Goal: Information Seeking & Learning: Learn about a topic

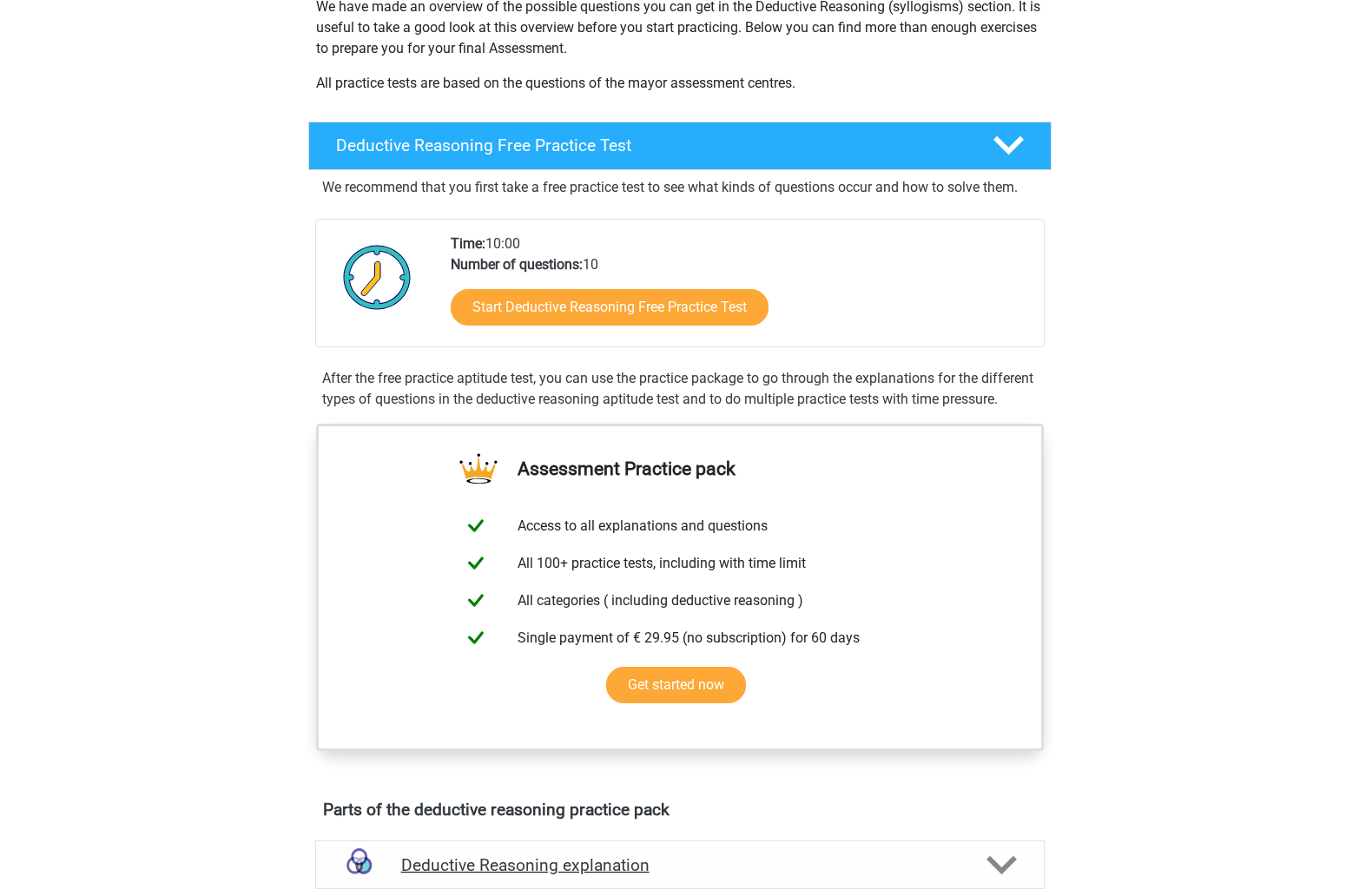
scroll to position [281, 0]
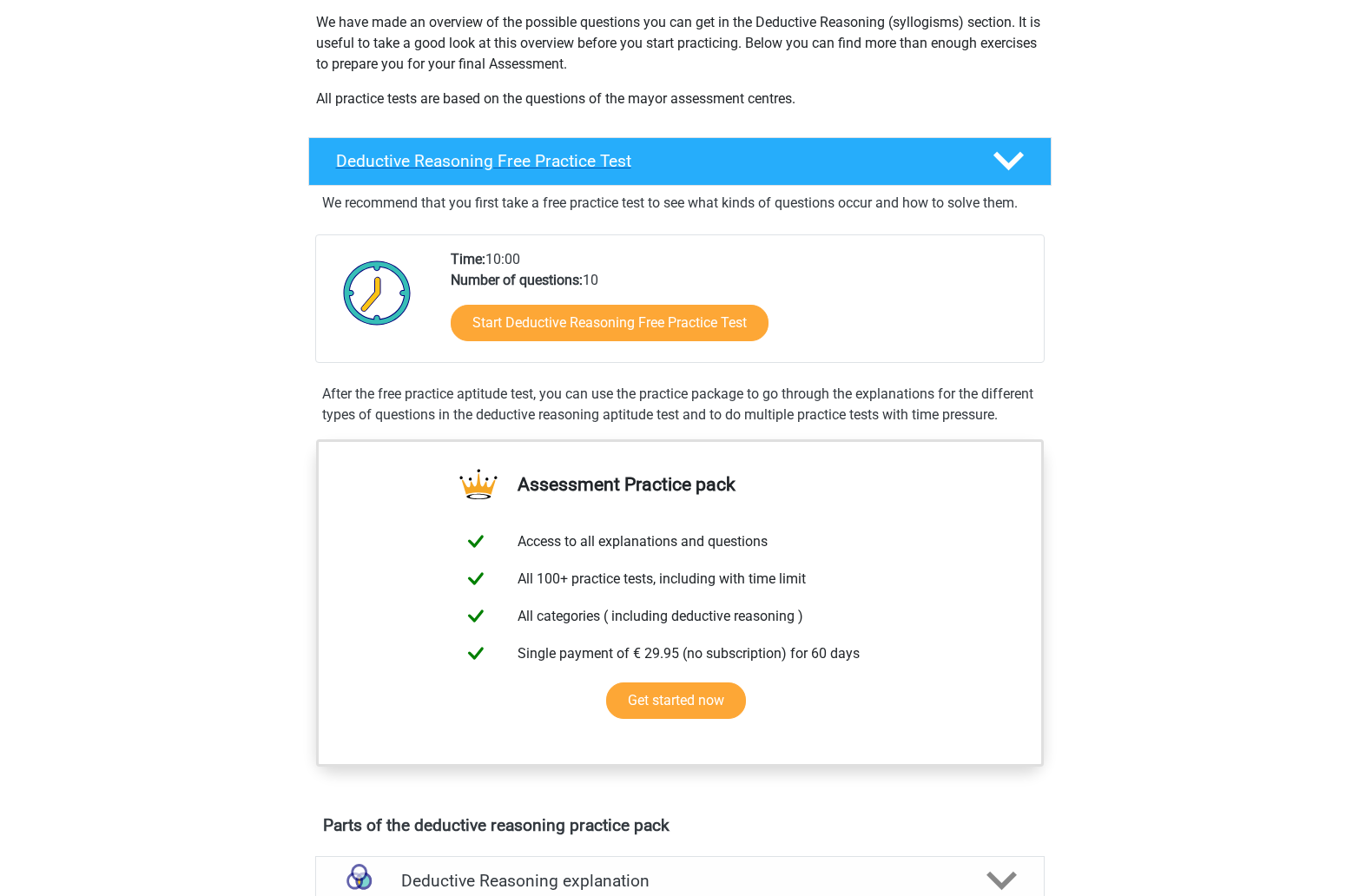
click at [761, 155] on h4 "Deductive Reasoning Free Practice Test" at bounding box center [650, 160] width 629 height 20
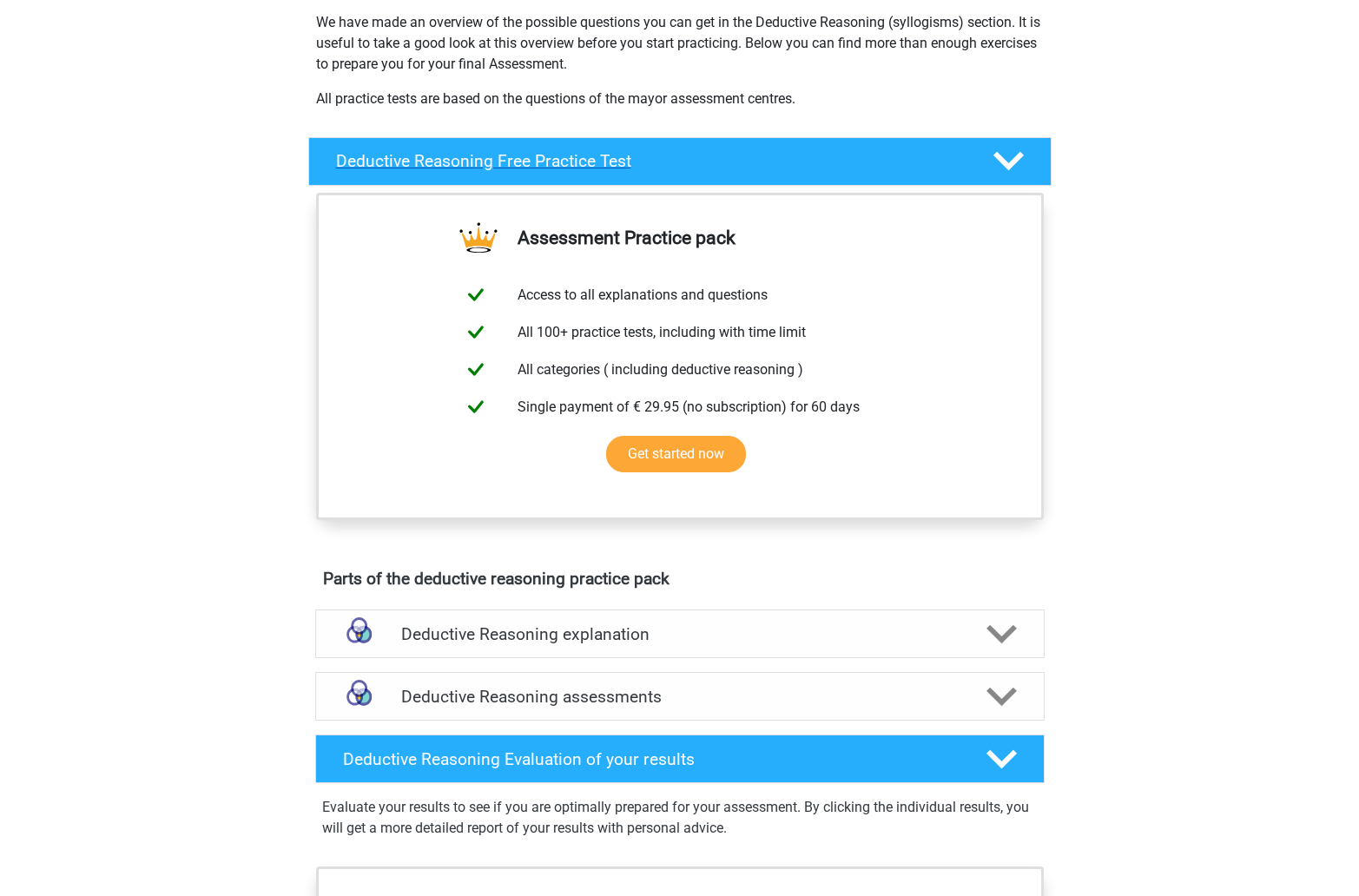
click at [761, 155] on h4 "Deductive Reasoning Free Practice Test" at bounding box center [650, 160] width 629 height 20
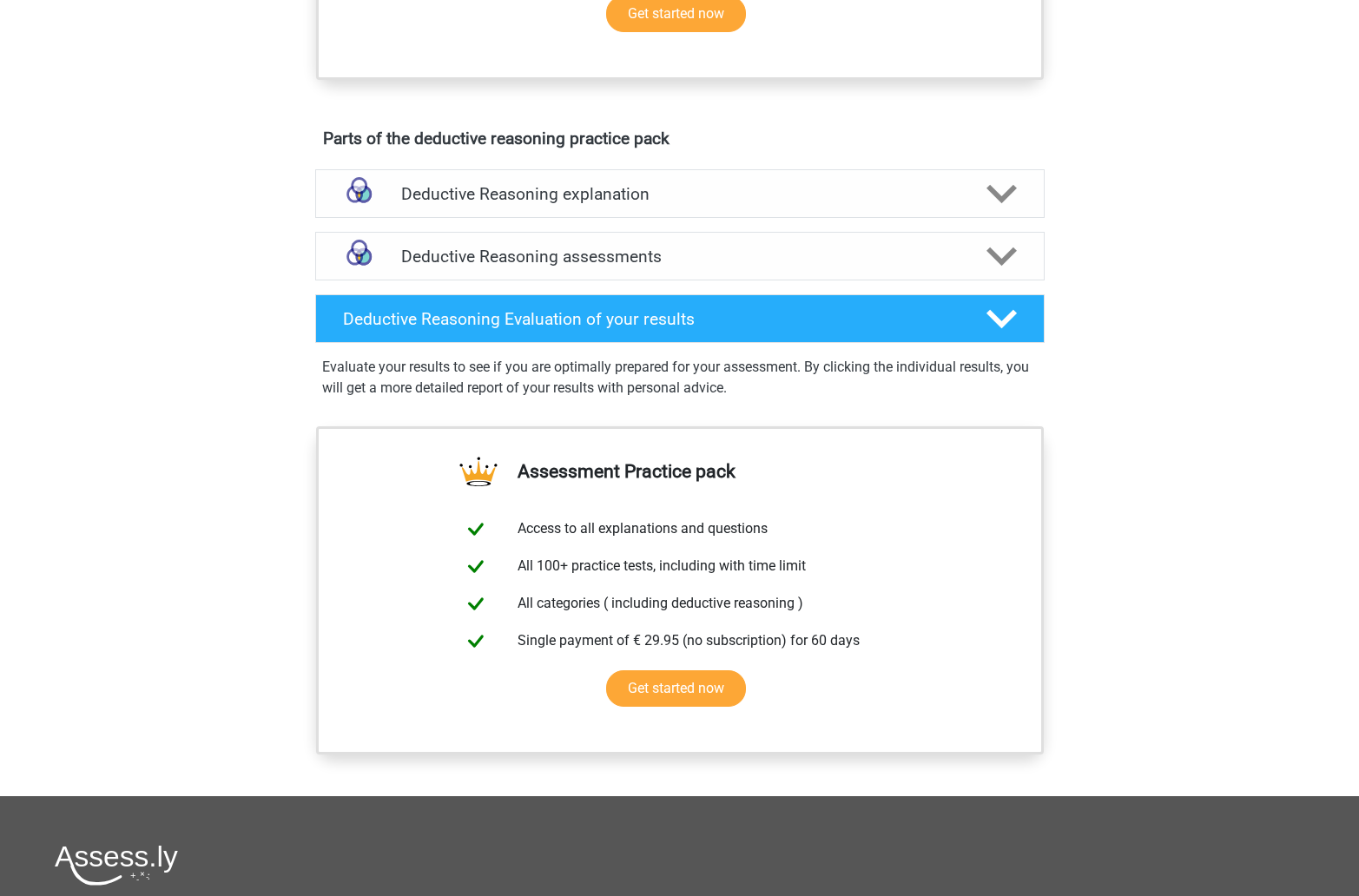
scroll to position [993, 0]
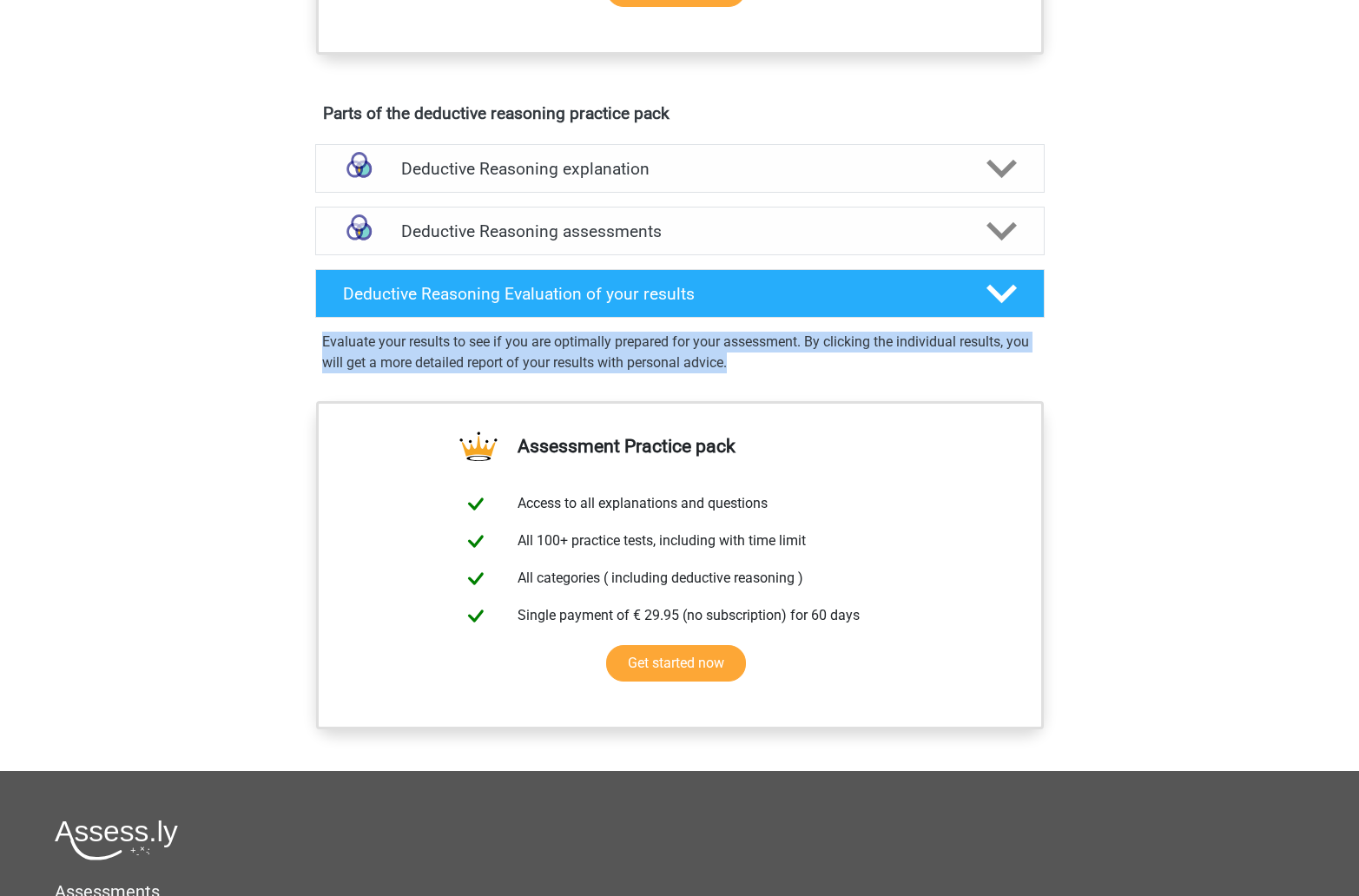
drag, startPoint x: 317, startPoint y: 359, endPoint x: 764, endPoint y: 398, distance: 448.7
click at [761, 373] on div "Evaluate your results to see if you are optimally prepared for your assessment.…" at bounding box center [680, 349] width 743 height 48
click at [764, 394] on div "Evaluate your results to see if you are optimally prepared for your assessment.…" at bounding box center [680, 356] width 743 height 76
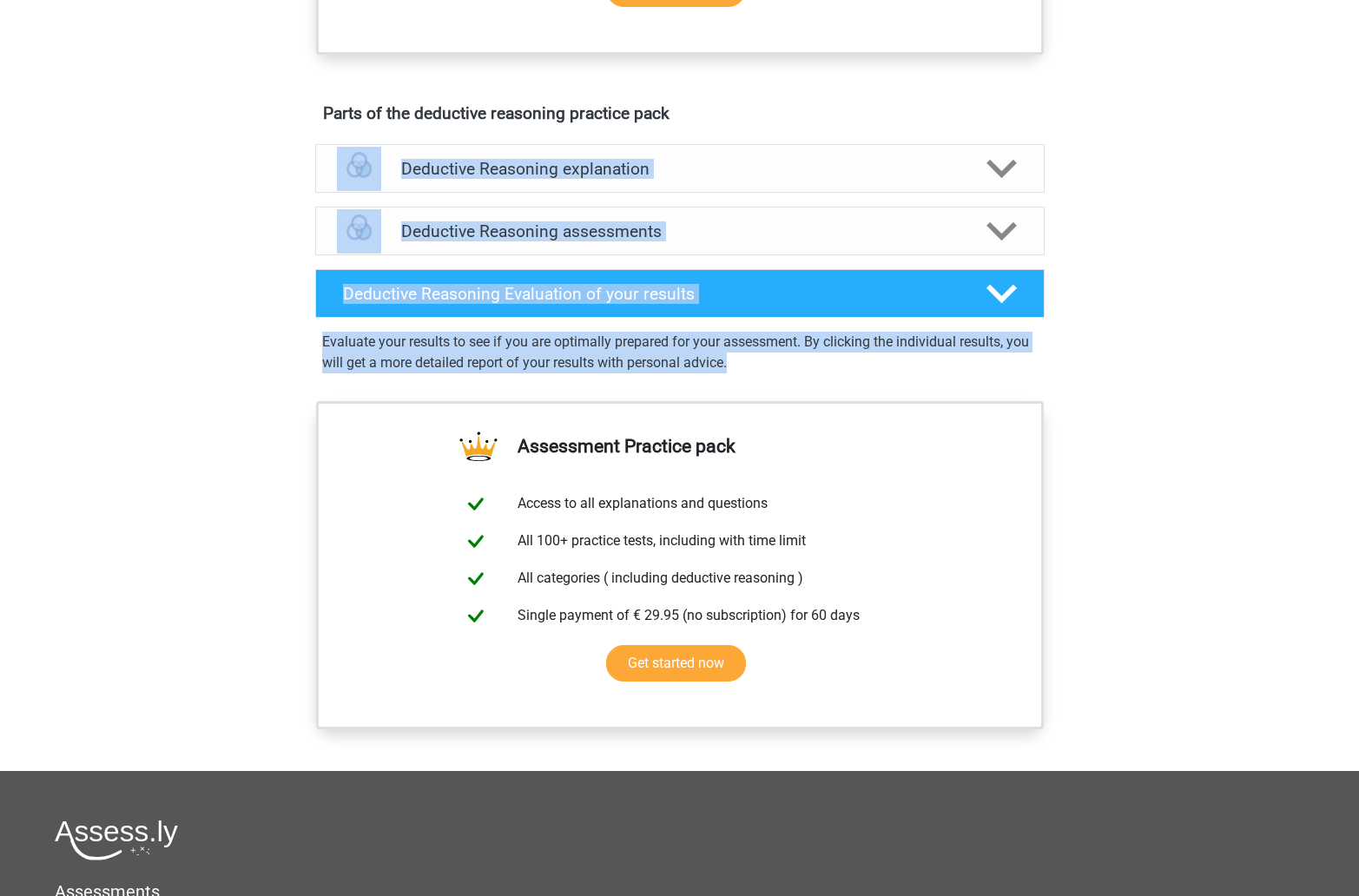
drag, startPoint x: 764, startPoint y: 398, endPoint x: 265, endPoint y: 152, distance: 556.3
click at [265, 152] on div "Register Nederlands English" at bounding box center [679, 118] width 1359 height 2222
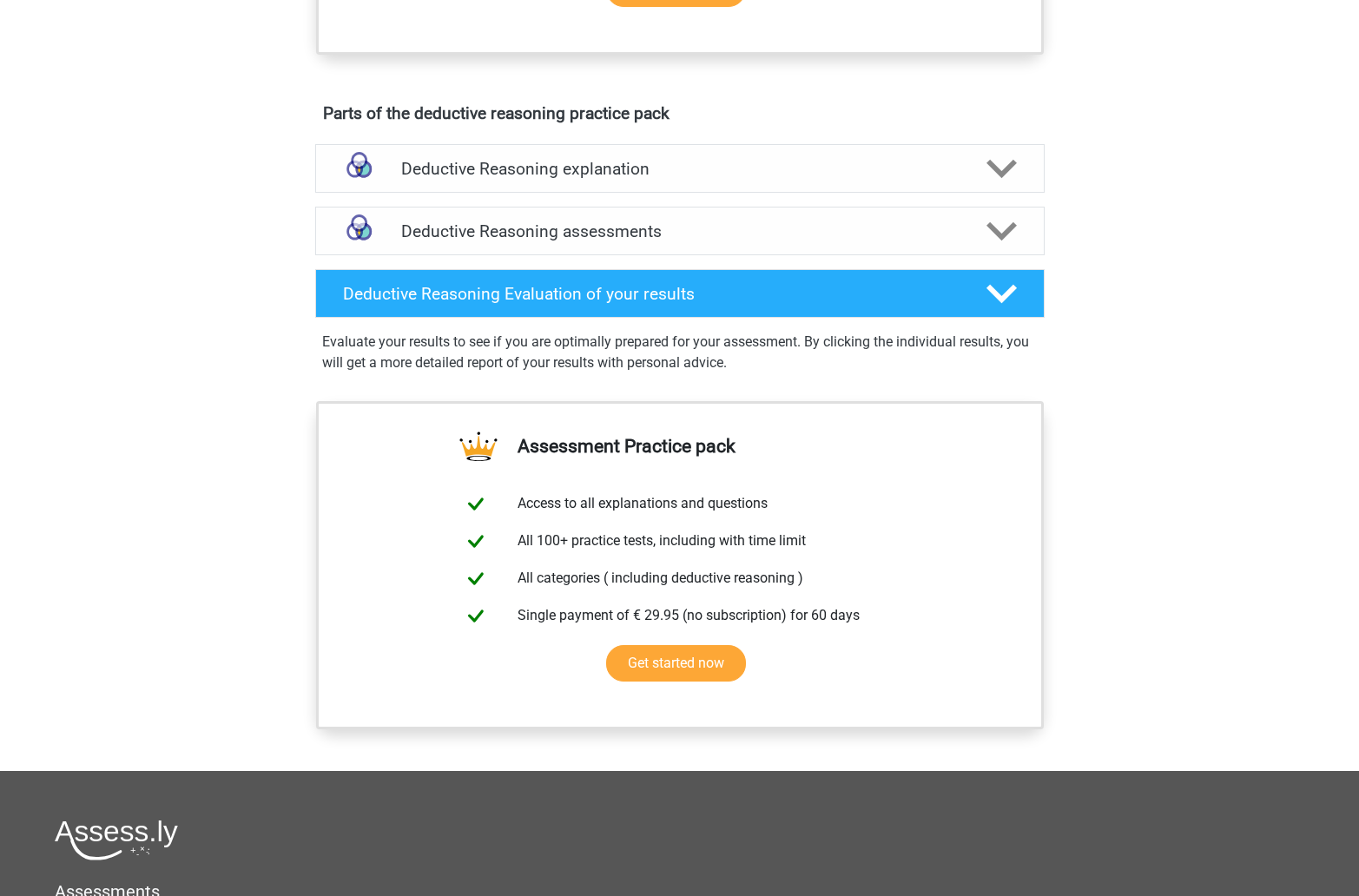
click at [265, 152] on div "Register Nederlands English" at bounding box center [679, 118] width 1359 height 2222
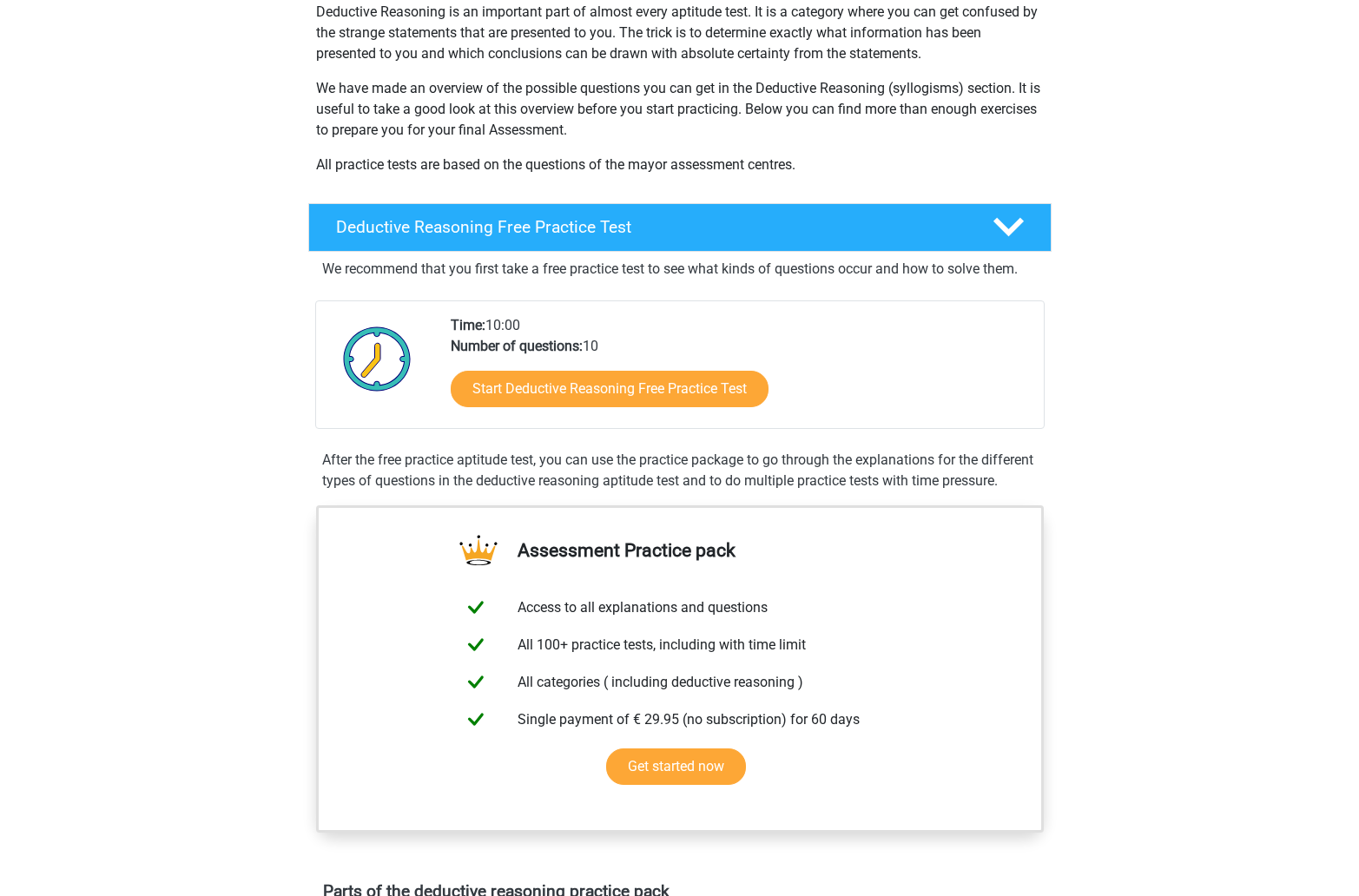
scroll to position [156, 0]
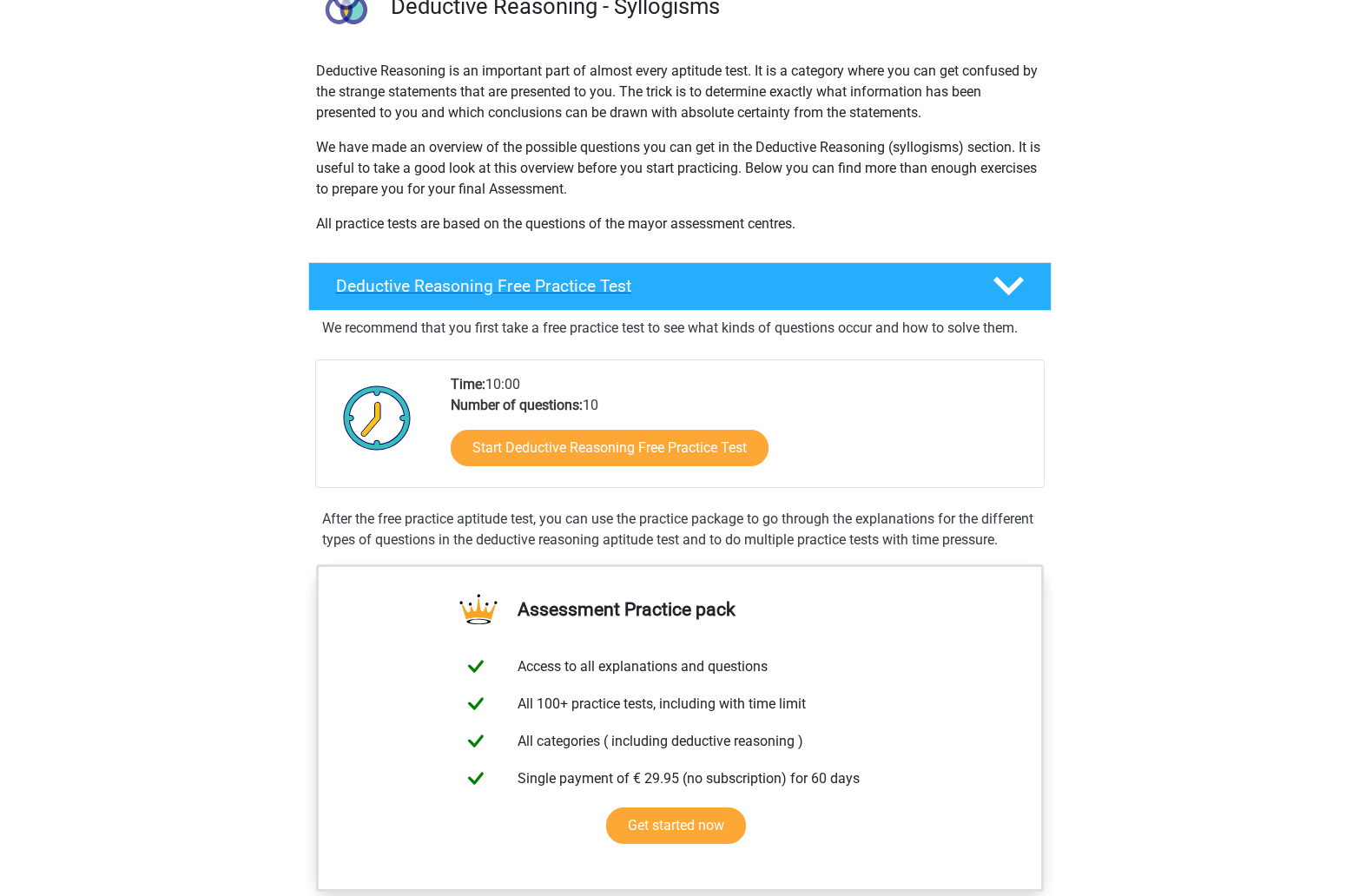
click at [477, 293] on h4 "Deductive Reasoning Free Practice Test" at bounding box center [650, 285] width 629 height 20
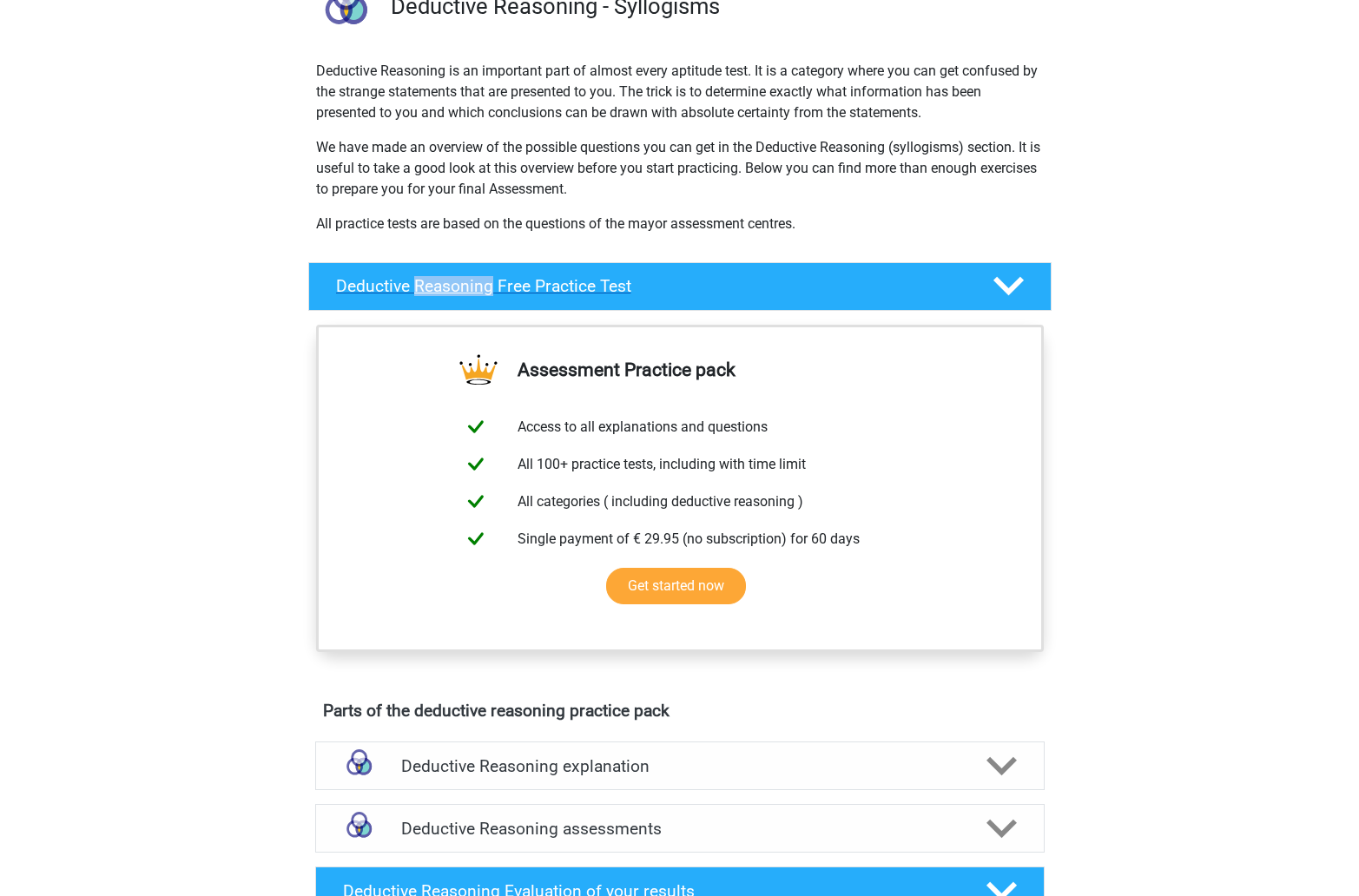
click at [477, 293] on h4 "Deductive Reasoning Free Practice Test" at bounding box center [650, 285] width 629 height 20
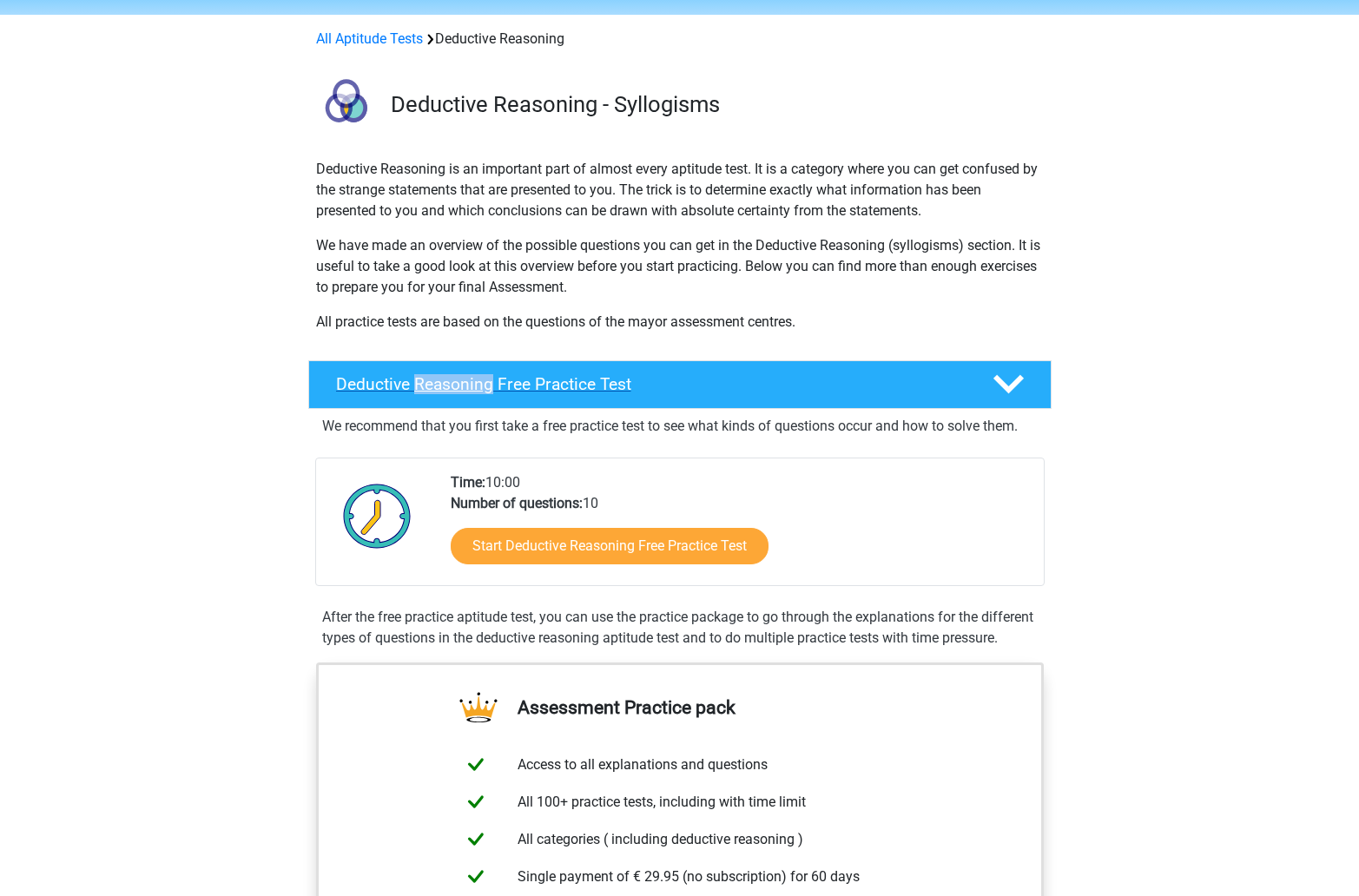
scroll to position [28, 0]
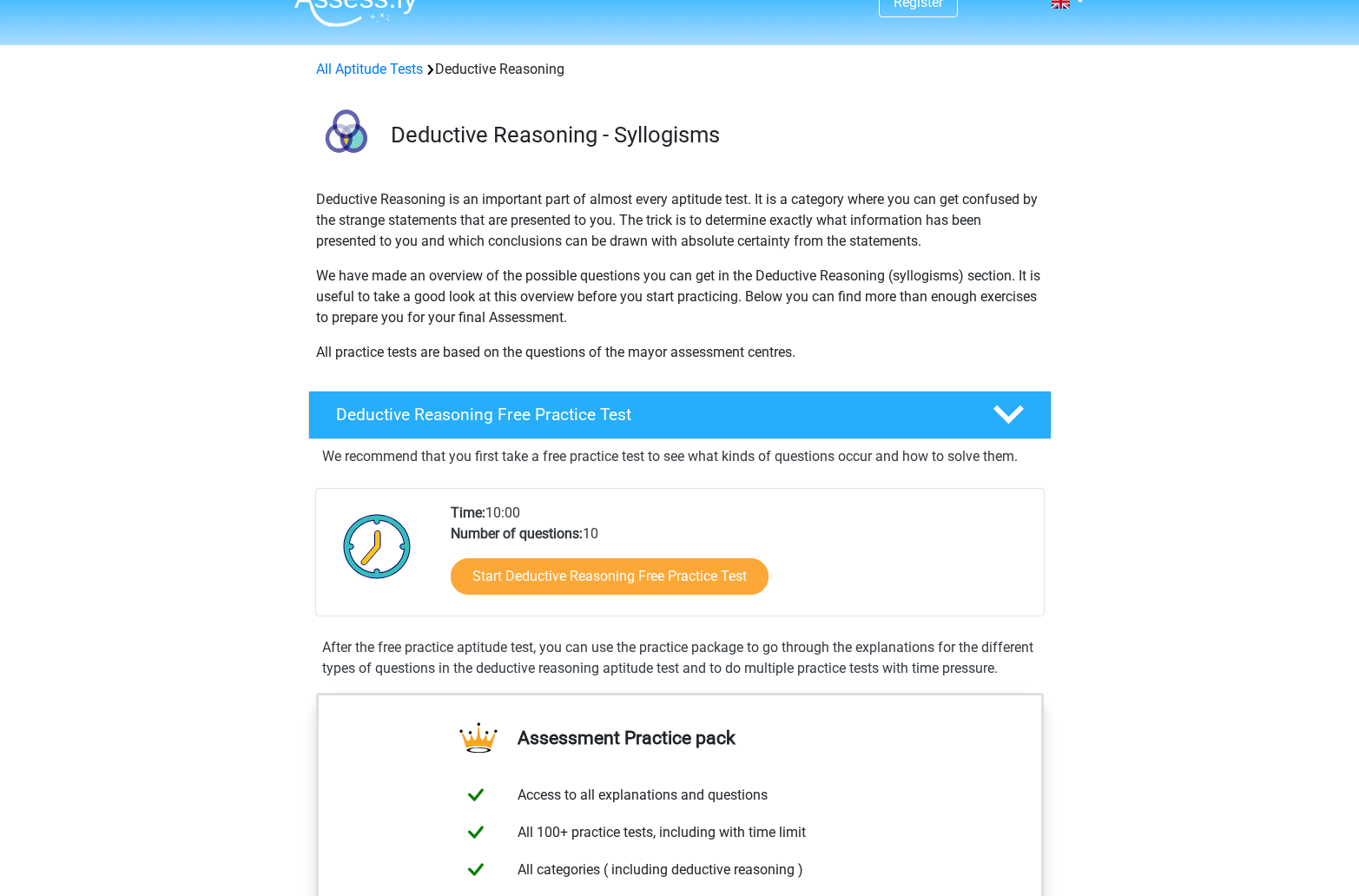
click at [440, 271] on p "We have made an overview of the possible questions you can get in the Deductive…" at bounding box center [679, 296] width 727 height 62
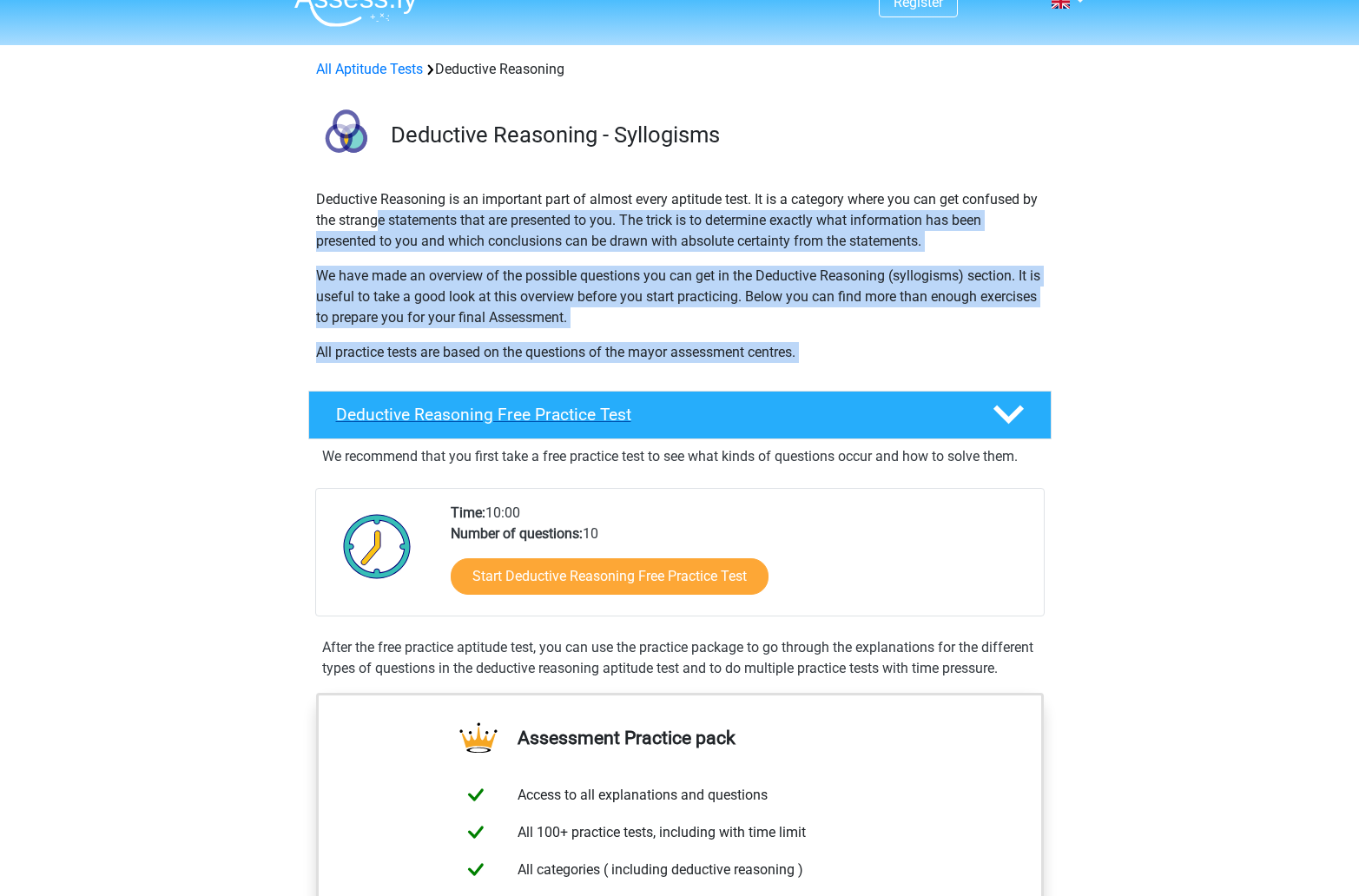
drag, startPoint x: 381, startPoint y: 213, endPoint x: 650, endPoint y: 397, distance: 325.9
click at [650, 397] on div "Deductive Reasoning Free Practice Test" at bounding box center [680, 414] width 743 height 48
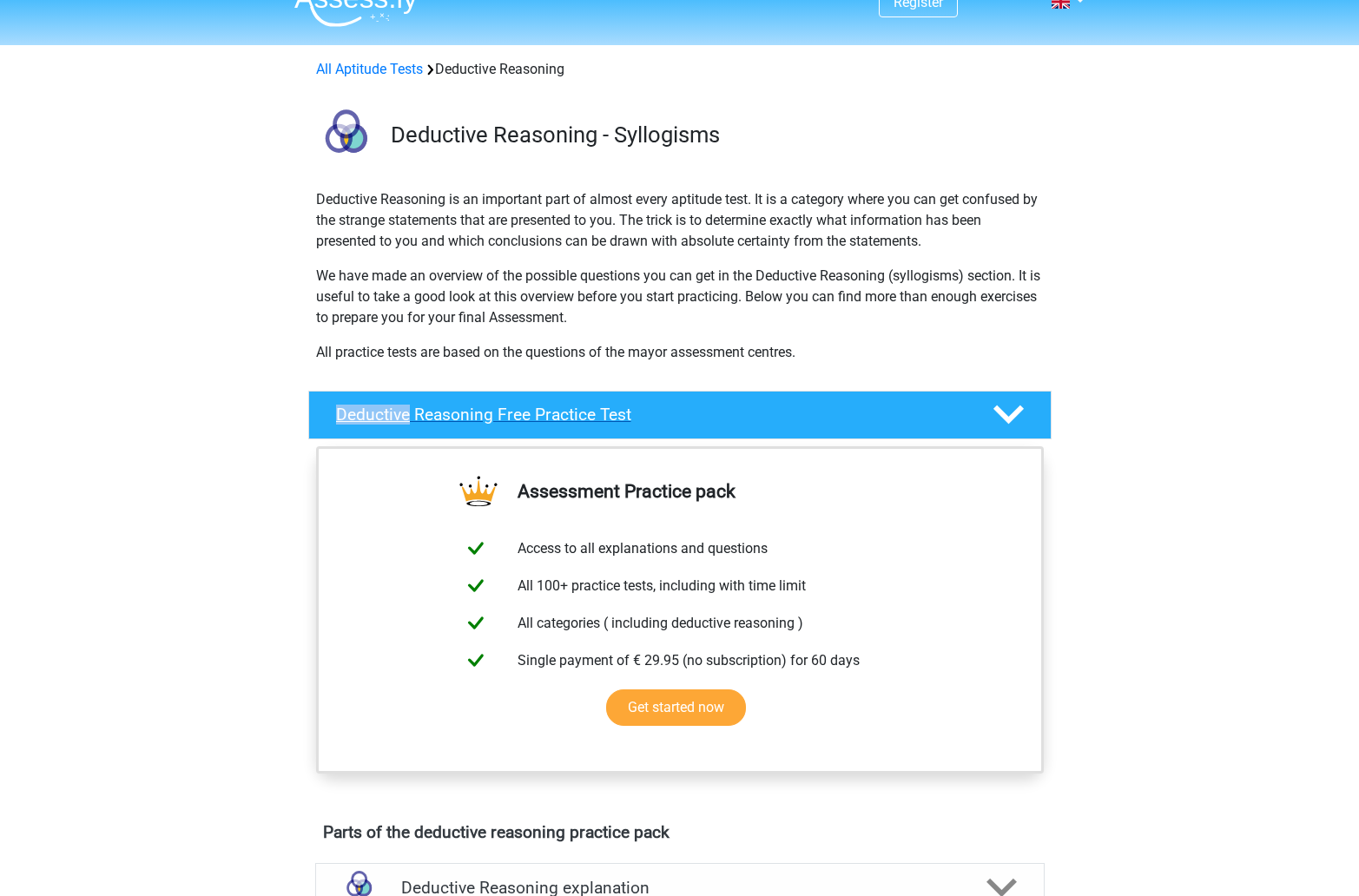
click at [650, 397] on div "Deductive Reasoning Free Practice Test" at bounding box center [680, 414] width 743 height 48
